Goal: Task Accomplishment & Management: Use online tool/utility

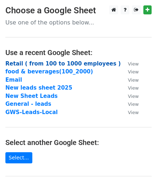
click at [40, 63] on strong "Retail ( from 100 to 1000 employees )" at bounding box center [62, 63] width 115 height 6
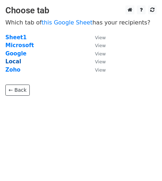
click at [14, 59] on strong "Local" at bounding box center [13, 61] width 16 height 6
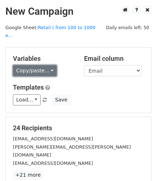
click at [31, 65] on link "Copy/paste..." at bounding box center [35, 70] width 44 height 11
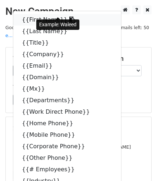
click at [32, 14] on link "{{First Name}}" at bounding box center [67, 19] width 108 height 11
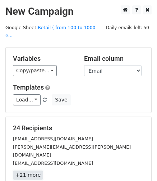
click at [34, 170] on link "+21 more" at bounding box center [28, 174] width 30 height 9
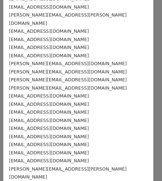
scroll to position [78, 0]
